Goal: Task Accomplishment & Management: Use online tool/utility

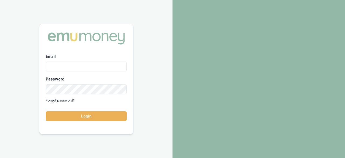
click at [106, 63] on input "Email" at bounding box center [86, 66] width 81 height 10
click at [105, 68] on input "Email" at bounding box center [86, 66] width 81 height 10
type input "ray.guan@emumoney.com.au"
click at [46, 111] on button "Login" at bounding box center [86, 116] width 81 height 10
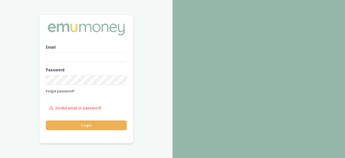
click at [74, 53] on input "Email" at bounding box center [86, 57] width 81 height 10
type input "ray.guan@emumoney.com.au"
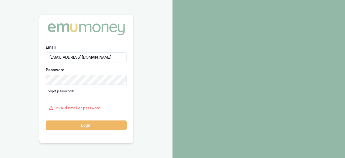
click at [86, 126] on button "Login" at bounding box center [86, 125] width 81 height 10
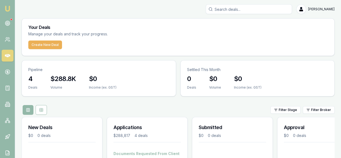
click at [9, 55] on icon at bounding box center [7, 55] width 5 height 3
click at [6, 69] on icon at bounding box center [7, 71] width 5 height 5
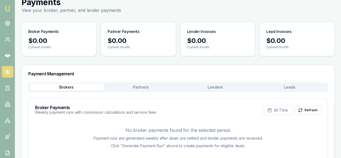
scroll to position [37, 0]
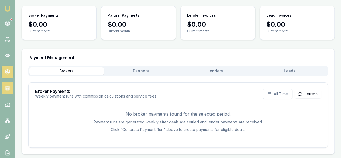
click at [10, 86] on link at bounding box center [8, 88] width 12 height 12
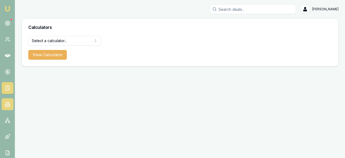
click at [6, 104] on icon at bounding box center [5, 105] width 1 height 2
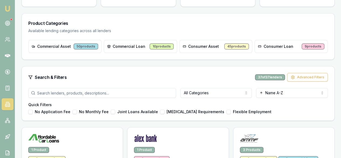
scroll to position [135, 0]
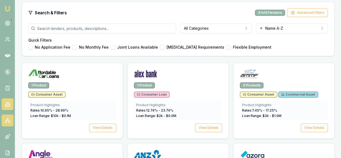
click at [12, 122] on link at bounding box center [8, 120] width 12 height 12
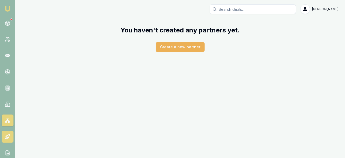
click at [5, 135] on icon at bounding box center [7, 136] width 5 height 5
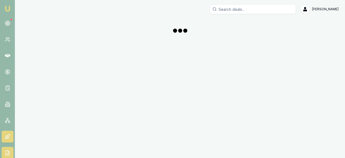
click at [8, 147] on link at bounding box center [8, 153] width 12 height 12
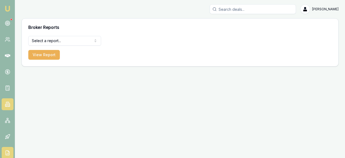
click at [11, 103] on link at bounding box center [8, 104] width 12 height 12
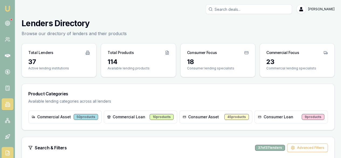
click at [5, 151] on icon at bounding box center [7, 152] width 5 height 5
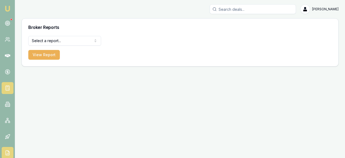
click at [11, 88] on link at bounding box center [8, 88] width 12 height 12
click at [8, 87] on icon at bounding box center [7, 87] width 5 height 5
click at [4, 71] on link at bounding box center [8, 72] width 12 height 12
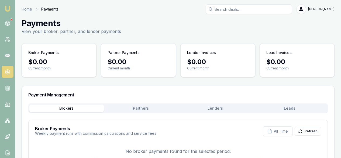
click at [33, 9] on ol "Home Payments" at bounding box center [40, 8] width 37 height 5
click at [27, 9] on link "Home" at bounding box center [27, 8] width 11 height 5
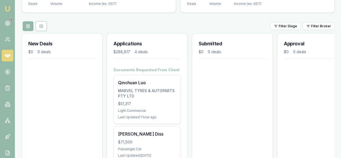
scroll to position [40, 0]
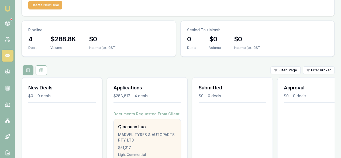
click at [141, 132] on div "MARVEL TYRES & AUTOPARTS PTY LTD" at bounding box center [147, 137] width 58 height 11
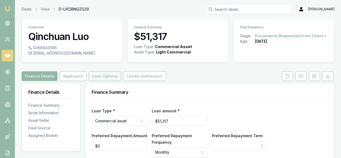
click at [99, 77] on button "Loan Options" at bounding box center [105, 76] width 32 height 10
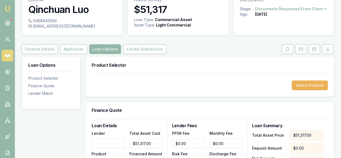
scroll to position [54, 0]
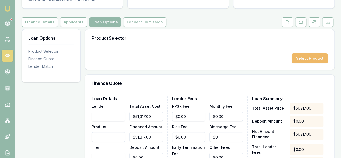
click at [314, 57] on button "Select Product" at bounding box center [309, 58] width 36 height 10
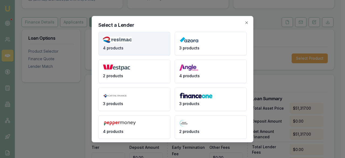
click at [145, 47] on button "4 products" at bounding box center [134, 43] width 72 height 23
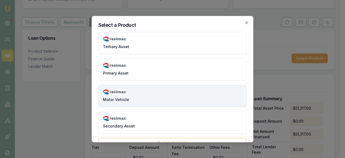
click at [165, 93] on button "Motor Vehicle" at bounding box center [172, 96] width 148 height 22
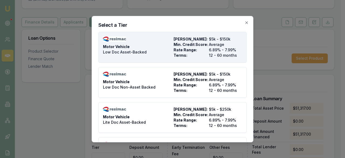
click at [188, 41] on span "Max Loan Amount:" at bounding box center [189, 38] width 33 height 5
type input "Resimac"
type input "Motor Vehicle"
type input "Low Doc Asset-Backed"
type input "6.89"
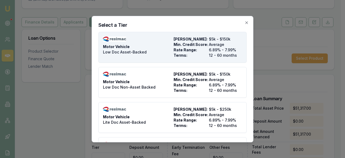
type input "12"
type input "$4.95"
type input "$495.00"
type input "990"
type input "8"
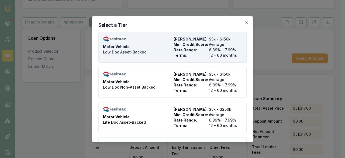
type input "$4,105.36"
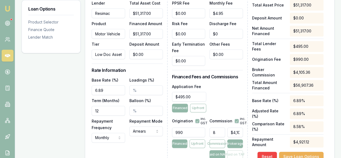
scroll to position [162, 0]
